Goal: Information Seeking & Learning: Check status

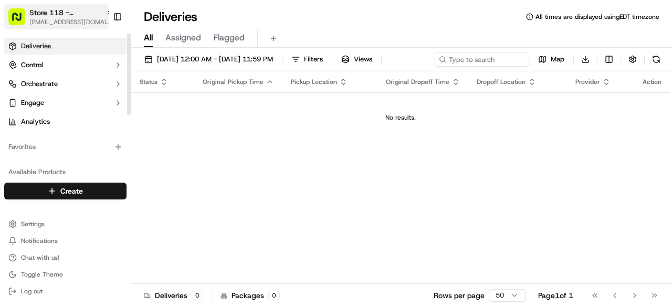
click at [94, 13] on div "Store 118 - [GEOGRAPHIC_DATA] (Just Salad)" at bounding box center [71, 12] width 84 height 10
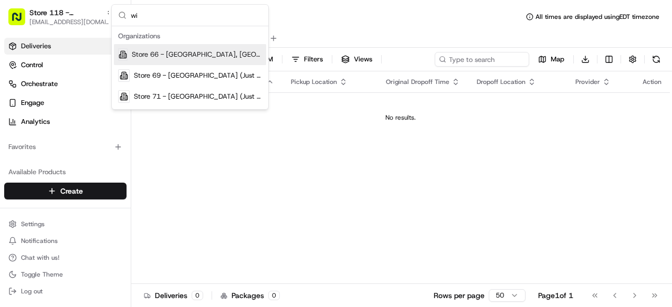
type input "w"
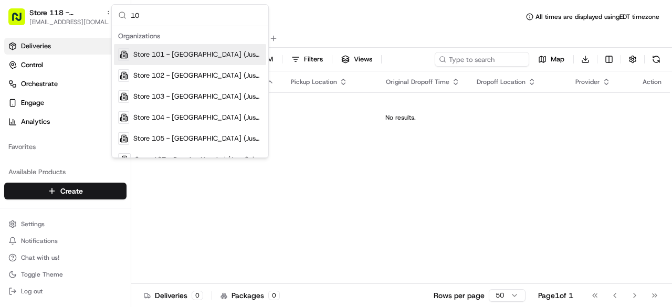
type input "1"
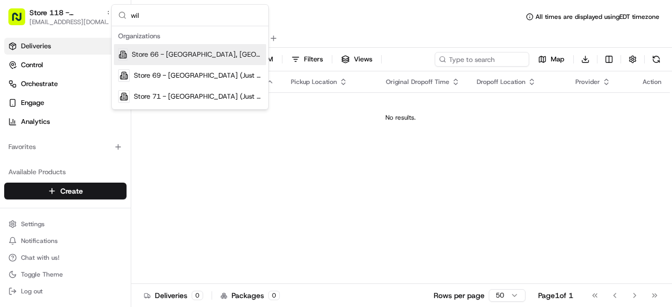
type input "will"
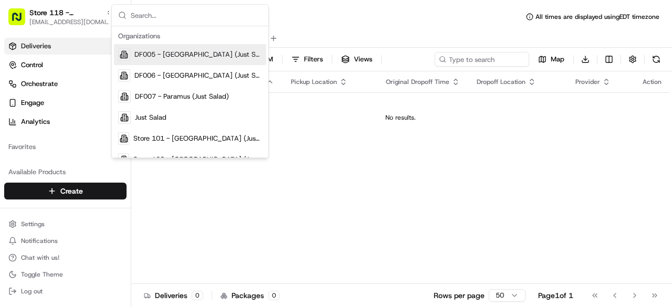
click at [275, 190] on div "Status Original Pickup Time Pickup Location Original Dropoff Time Dropoff Locat…" at bounding box center [400, 177] width 538 height 212
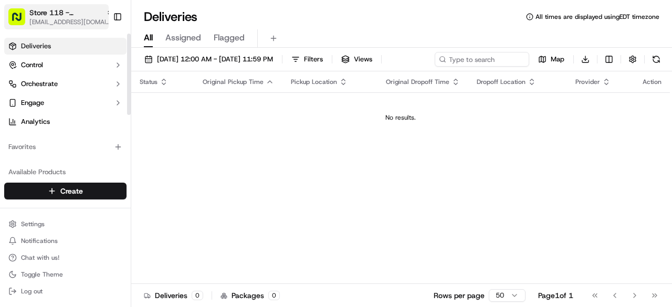
click at [90, 16] on span "Store 118 - [GEOGRAPHIC_DATA] (Just Salad)" at bounding box center [65, 12] width 72 height 10
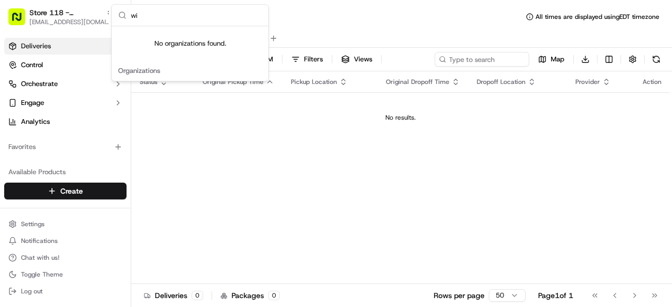
type input "w"
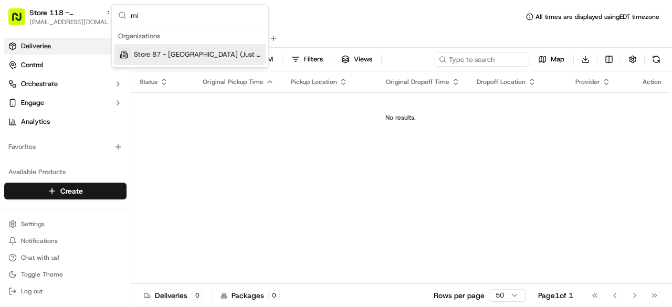
type input "m"
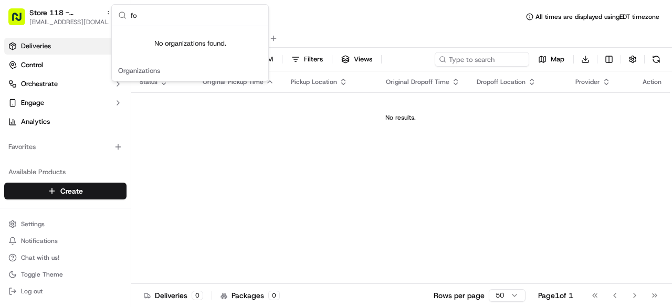
type input "f"
